Goal: Check status: Check status

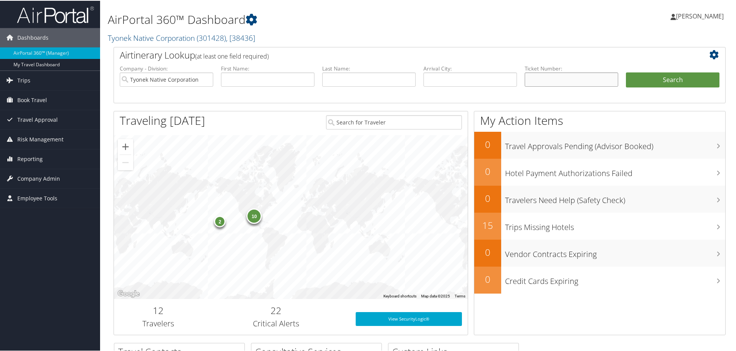
click at [548, 76] on input "text" at bounding box center [571, 79] width 94 height 14
paste input "0067307141454"
type input "0067307141454"
click at [658, 79] on button "Search" at bounding box center [673, 79] width 94 height 15
